Goal: Navigation & Orientation: Find specific page/section

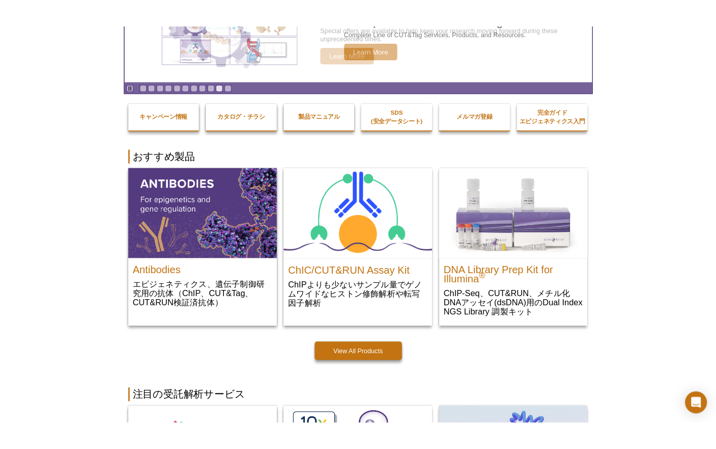
scroll to position [105, 0]
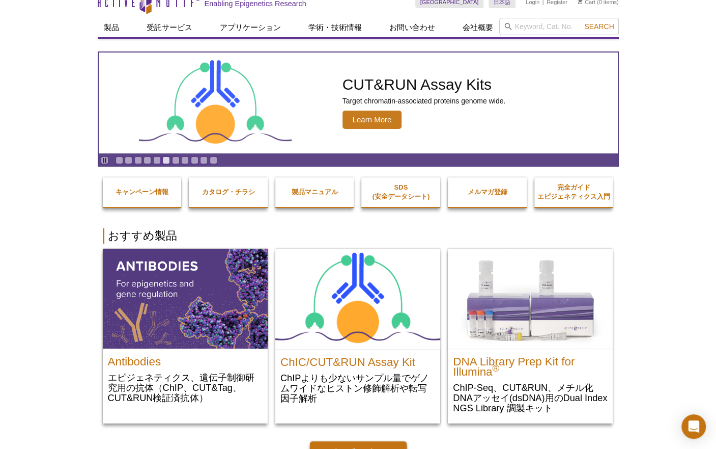
scroll to position [0, 0]
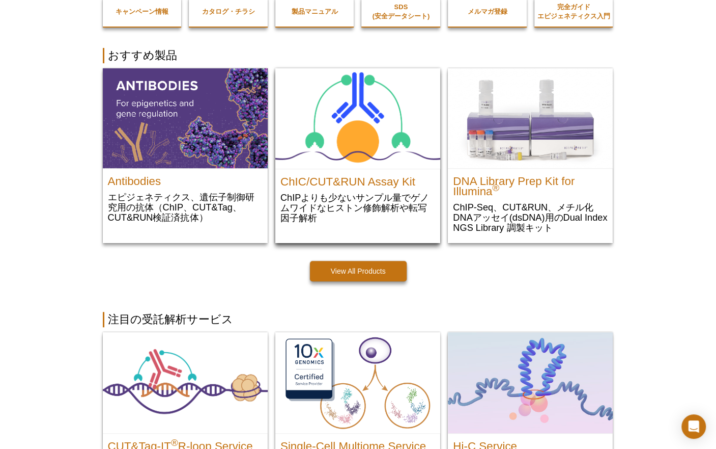
scroll to position [51, 0]
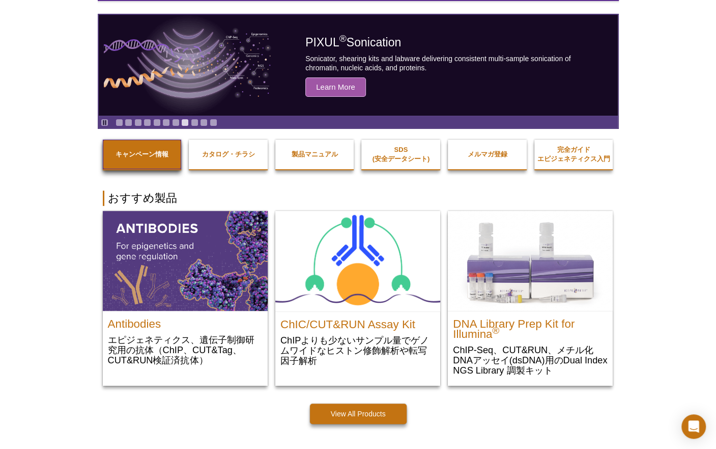
click at [144, 149] on link "キャンペーン情報" at bounding box center [142, 155] width 79 height 30
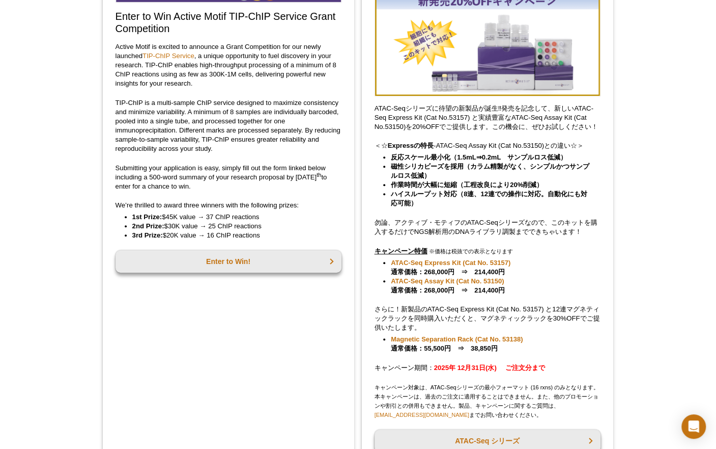
scroll to position [137, 0]
